Goal: Entertainment & Leisure: Consume media (video, audio)

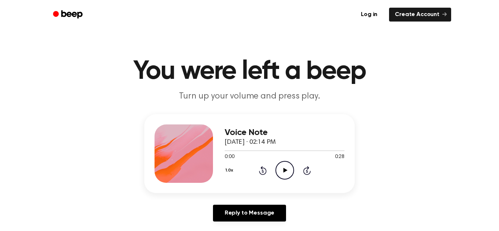
click at [285, 177] on icon "Play Audio" at bounding box center [284, 170] width 19 height 19
click at [287, 172] on icon "Play Audio" at bounding box center [284, 170] width 19 height 19
click at [285, 177] on icon "Play Audio" at bounding box center [284, 170] width 19 height 19
click at [285, 167] on icon "Play Audio" at bounding box center [284, 170] width 19 height 19
click at [225, 152] on div at bounding box center [285, 150] width 120 height 6
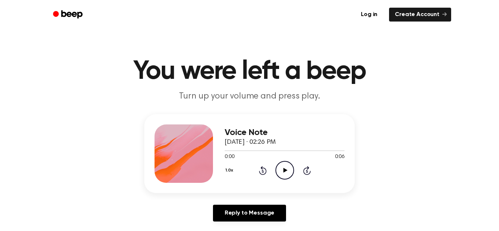
click at [289, 172] on icon "Play Audio" at bounding box center [284, 170] width 19 height 19
click at [280, 172] on icon "Play Audio" at bounding box center [284, 170] width 19 height 19
